Goal: Information Seeking & Learning: Learn about a topic

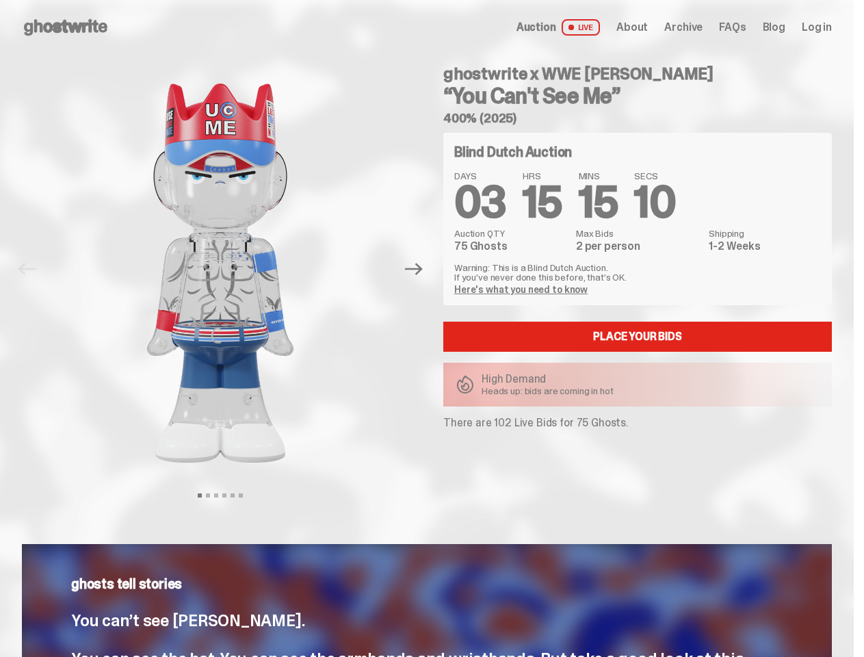
click at [432, 328] on div "ghostwrite x WWE [PERSON_NAME] “You Can't See Me” 400% (2025) Blind Dutch Aucti…" at bounding box center [629, 269] width 405 height 429
click at [228, 269] on img at bounding box center [220, 273] width 349 height 436
click at [419, 269] on icon "Next" at bounding box center [414, 269] width 18 height 12
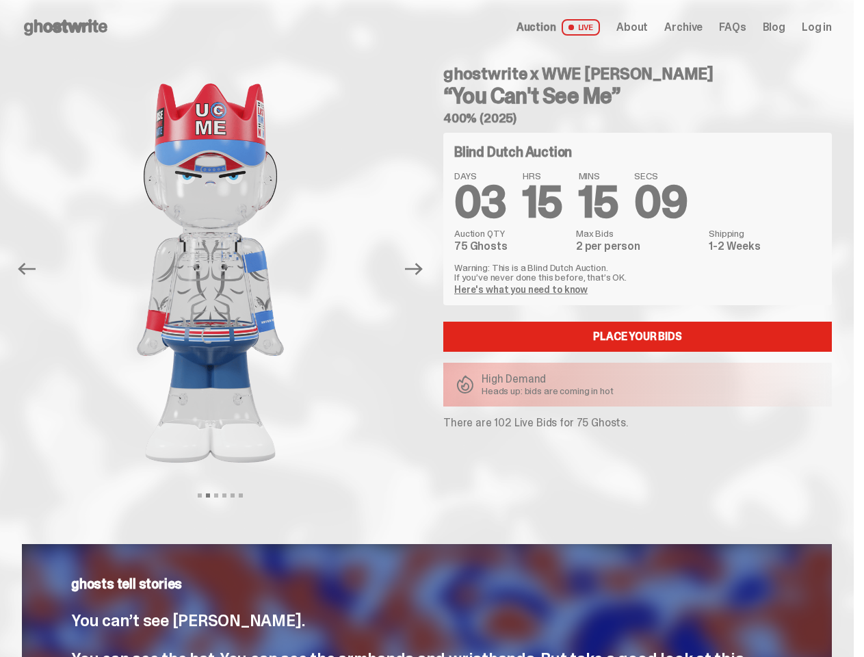
click at [0, 70] on div "ghostwrite x WWE [PERSON_NAME] “You Can't See Me” 400% (2025) Previous Next Vie…" at bounding box center [427, 283] width 854 height 456
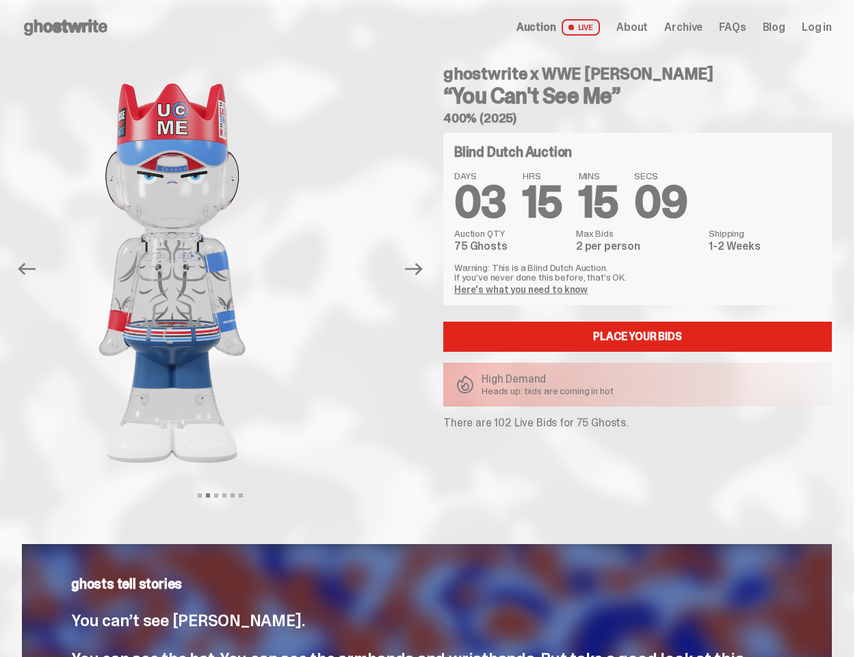
click at [523, 289] on link "Here's what you need to know" at bounding box center [520, 289] width 133 height 12
